Goal: Transaction & Acquisition: Subscribe to service/newsletter

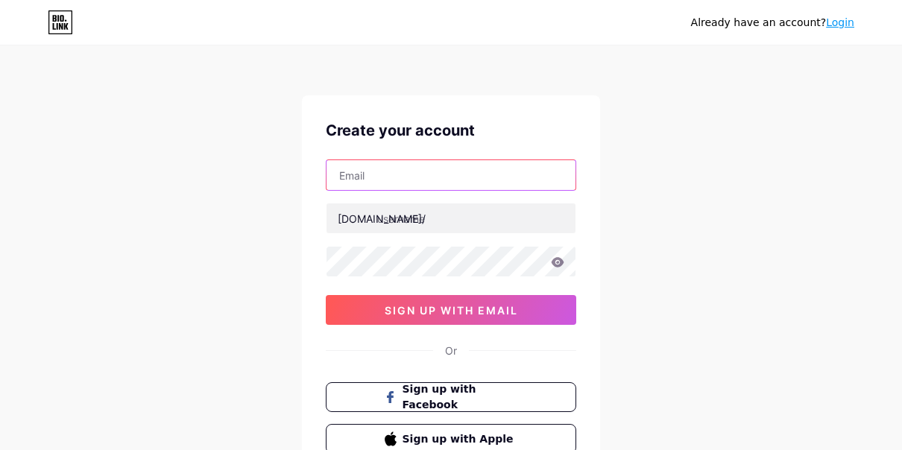
click at [371, 181] on input "text" at bounding box center [451, 175] width 249 height 30
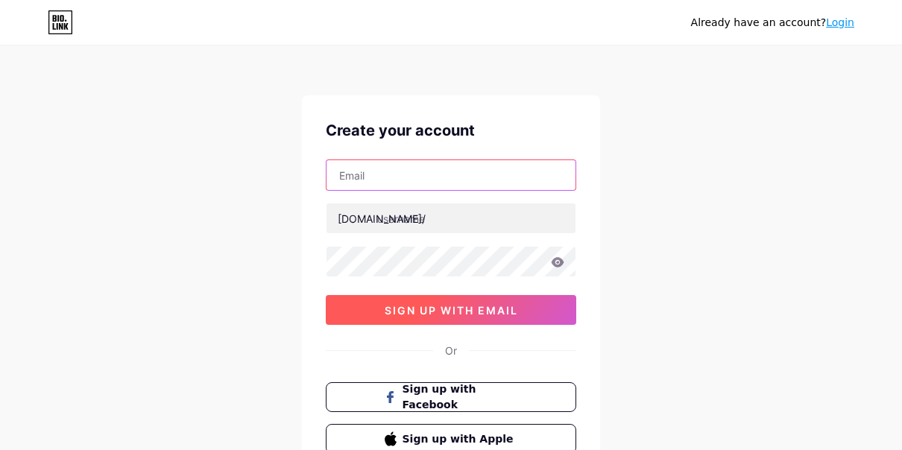
type input "[EMAIL_ADDRESS][DOMAIN_NAME]"
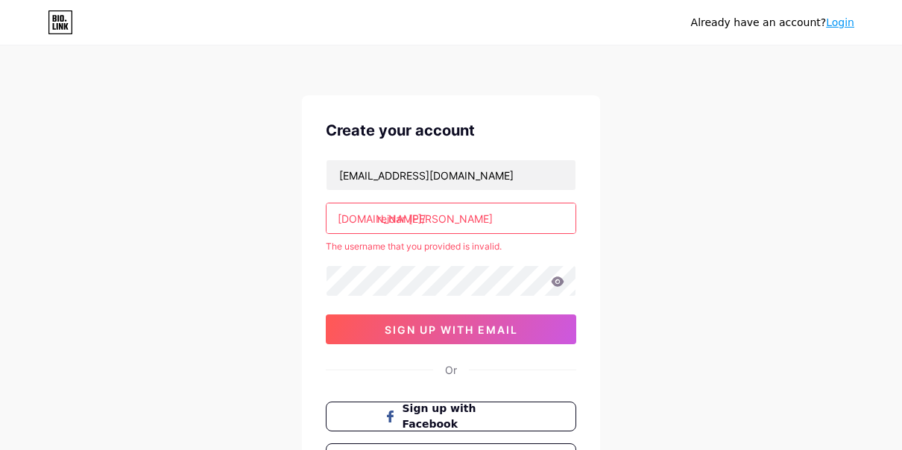
click at [412, 219] on input "reidar [PERSON_NAME]" at bounding box center [451, 219] width 249 height 30
type input "reidar [PERSON_NAME]"
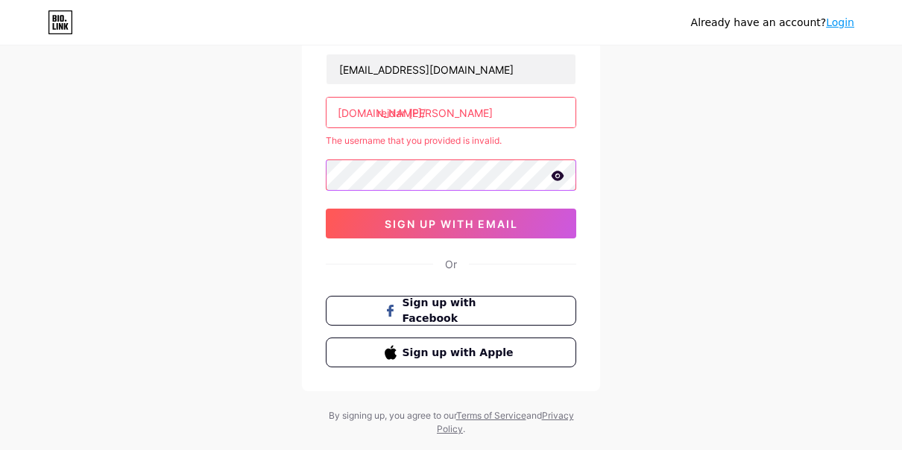
scroll to position [139, 0]
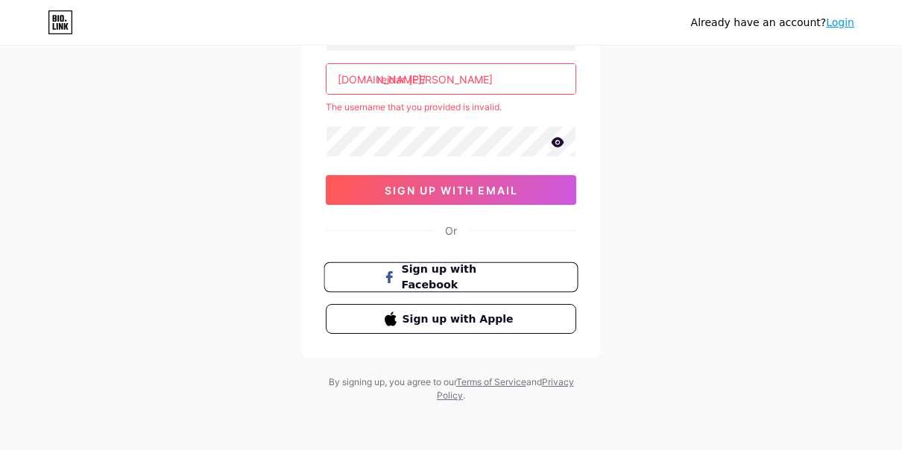
click at [433, 275] on span "Sign up with Facebook" at bounding box center [460, 278] width 117 height 32
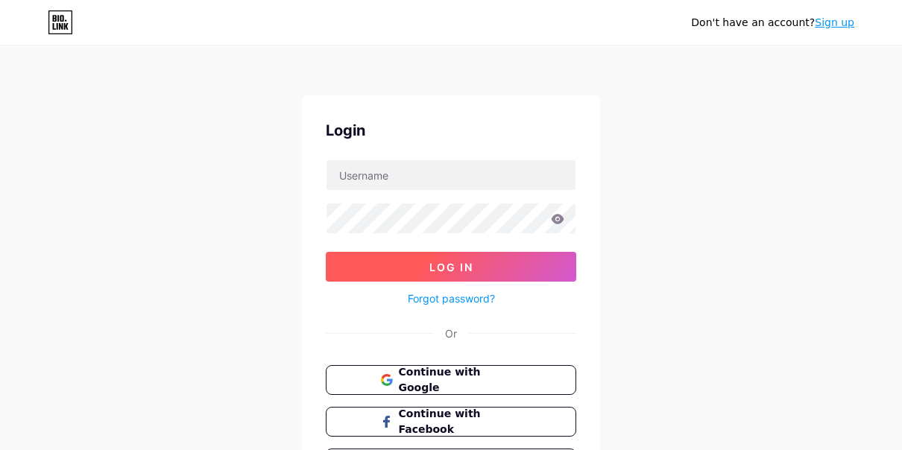
click at [453, 268] on span "Log In" at bounding box center [452, 267] width 44 height 13
